Goal: Book appointment/travel/reservation

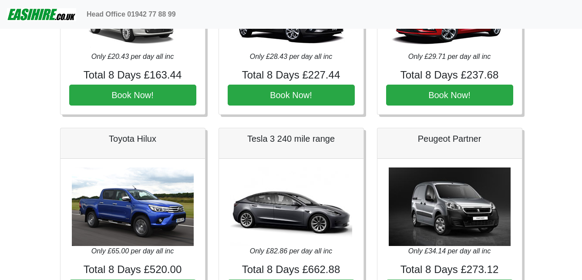
scroll to position [141, 0]
